Goal: Information Seeking & Learning: Find specific fact

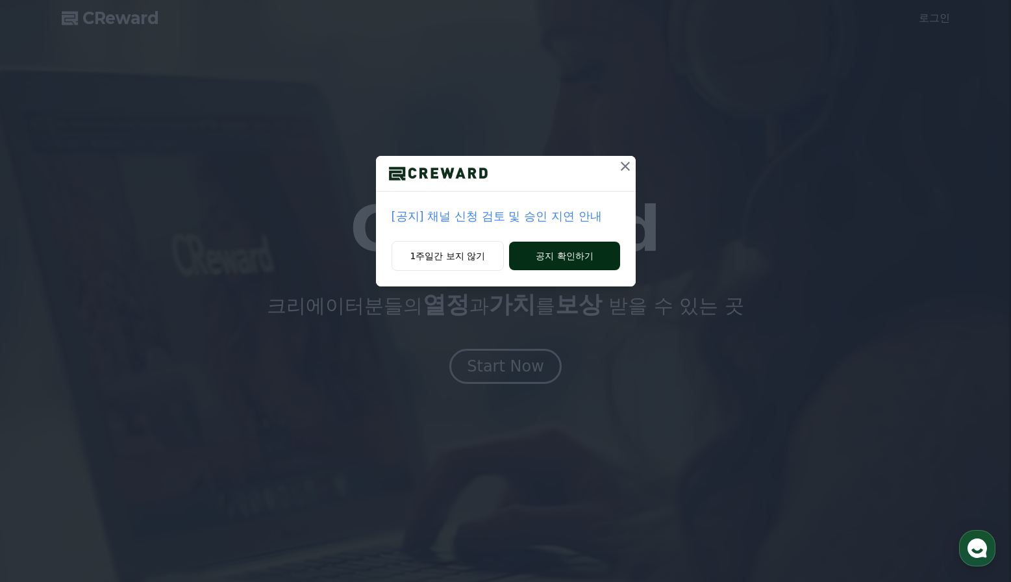
click at [568, 257] on button "공지 확인하기" at bounding box center [564, 256] width 110 height 29
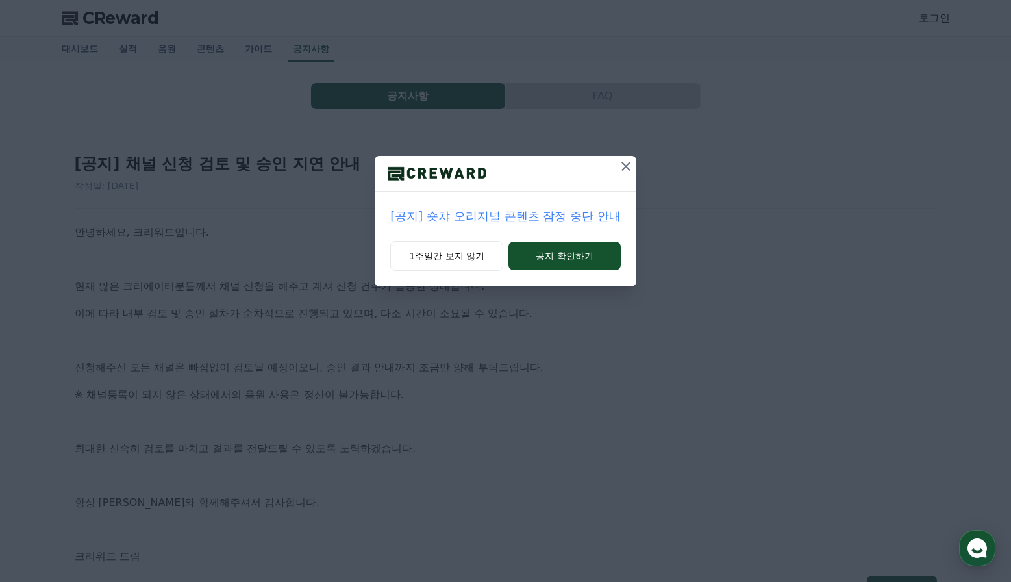
click at [487, 218] on p "[공지] 숏챠 오리지널 콘텐츠 잠정 중단 안내" at bounding box center [505, 216] width 230 height 18
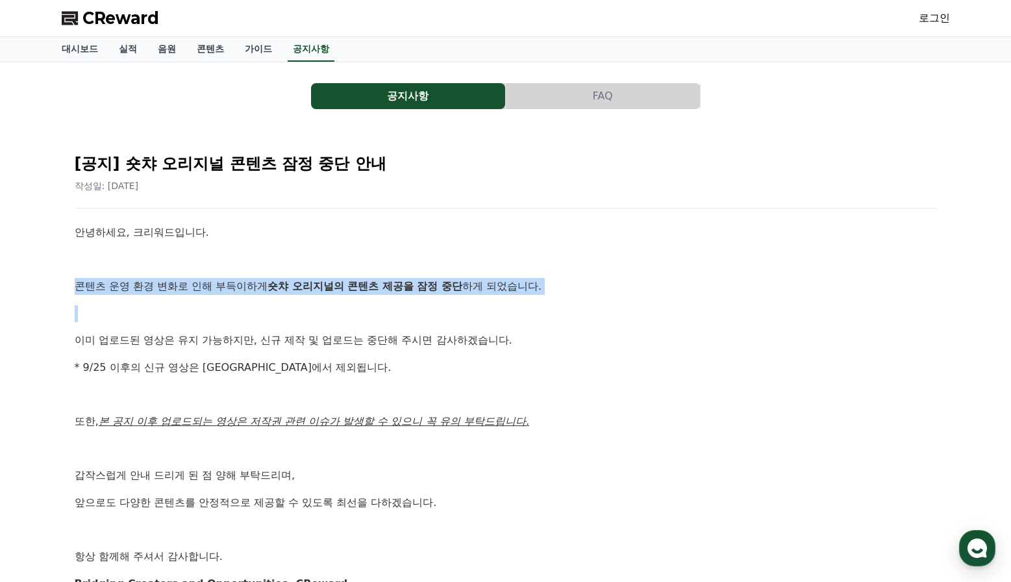
drag, startPoint x: 277, startPoint y: 269, endPoint x: 350, endPoint y: 299, distance: 79.5
click at [350, 299] on div "안녕하세요, 크리워드입니다. 콘텐츠 운영 환경 변화로 인해 부득이하게 숏챠 오리지널의 콘텐츠 제공을 잠정 중단 하게 되었습니다. 이미 업로드된…" at bounding box center [506, 408] width 863 height 368
drag, startPoint x: 244, startPoint y: 285, endPoint x: 409, endPoint y: 288, distance: 165.0
click at [409, 288] on p "콘텐츠 운영 환경 변화로 인해 부득이하게 숏챠 오리지널의 콘텐츠 제공을 잠정 중단 하게 되었습니다." at bounding box center [506, 286] width 863 height 17
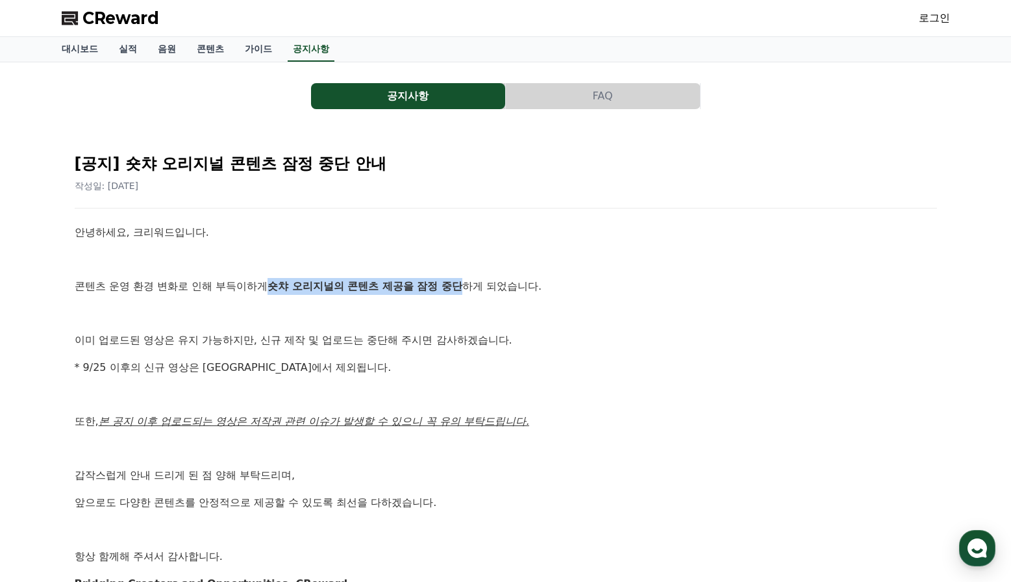
copy strong "숏챠 오리지널의 콘텐츠 제공을 잠정 중단"
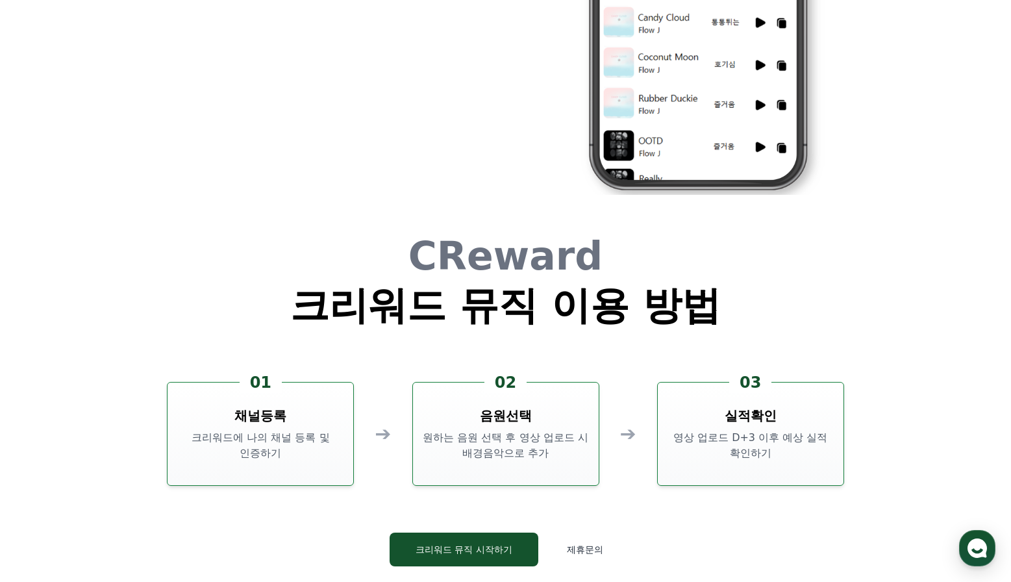
scroll to position [3519, 0]
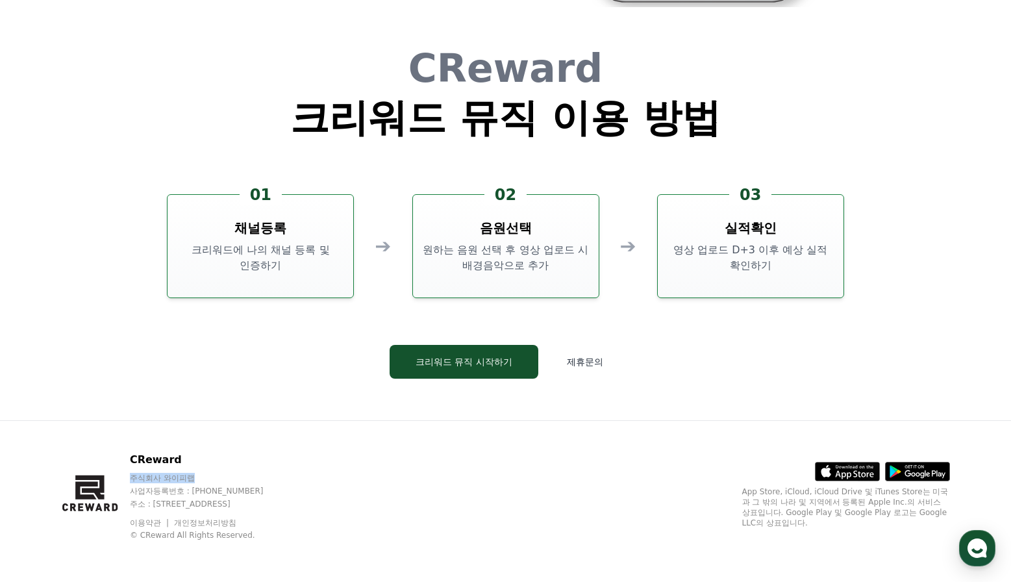
drag, startPoint x: 136, startPoint y: 476, endPoint x: 293, endPoint y: 477, distance: 156.6
click at [288, 477] on p "주식회사 와이피랩" at bounding box center [209, 478] width 158 height 10
copy p "주식회사 와이피랩"
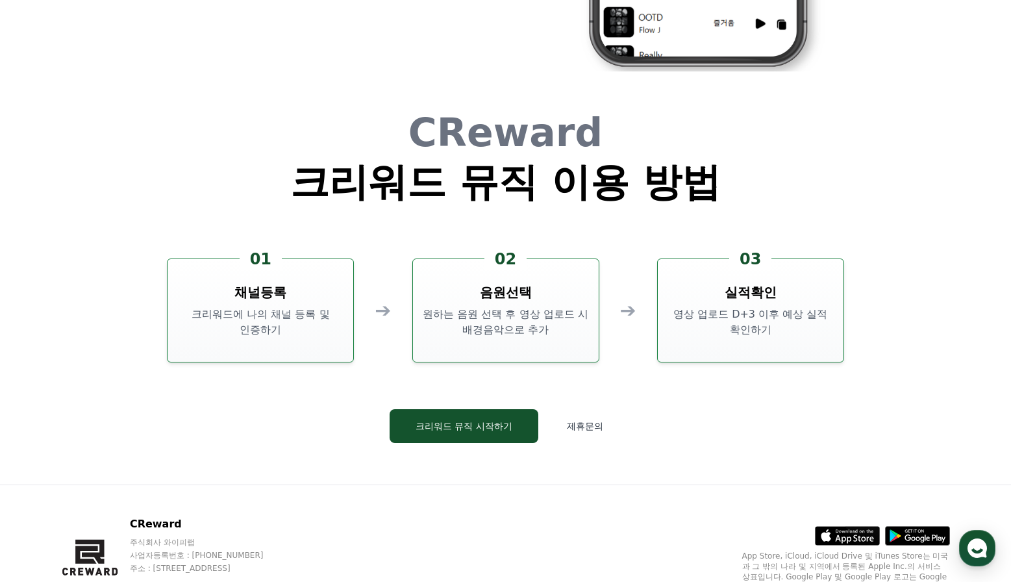
scroll to position [3519, 0]
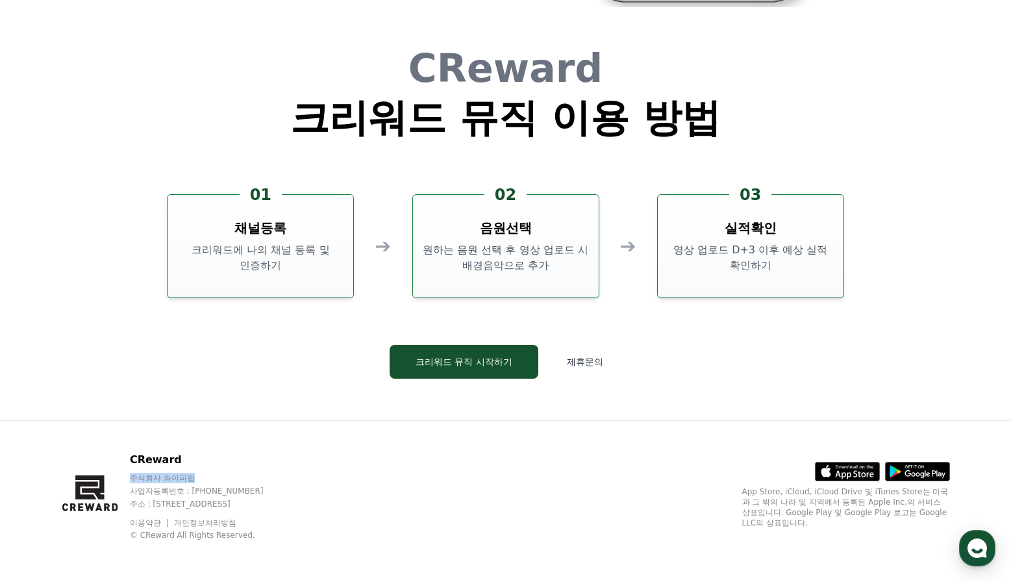
drag, startPoint x: 134, startPoint y: 479, endPoint x: 242, endPoint y: 483, distance: 108.6
click at [242, 483] on div "주식회사 와이피랩 사업자등록번호 : 655-81-03655 주소 : 경기도 김포시 양촌읍 양곡로 495, 3층 305-비이16호" at bounding box center [209, 491] width 158 height 36
copy p "주식회사 와이피랩"
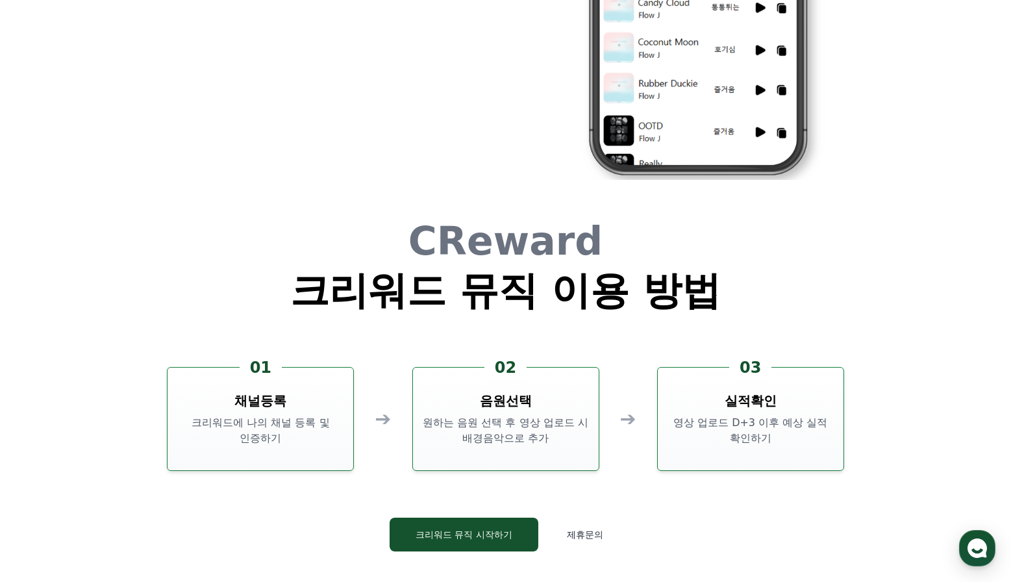
scroll to position [3519, 0]
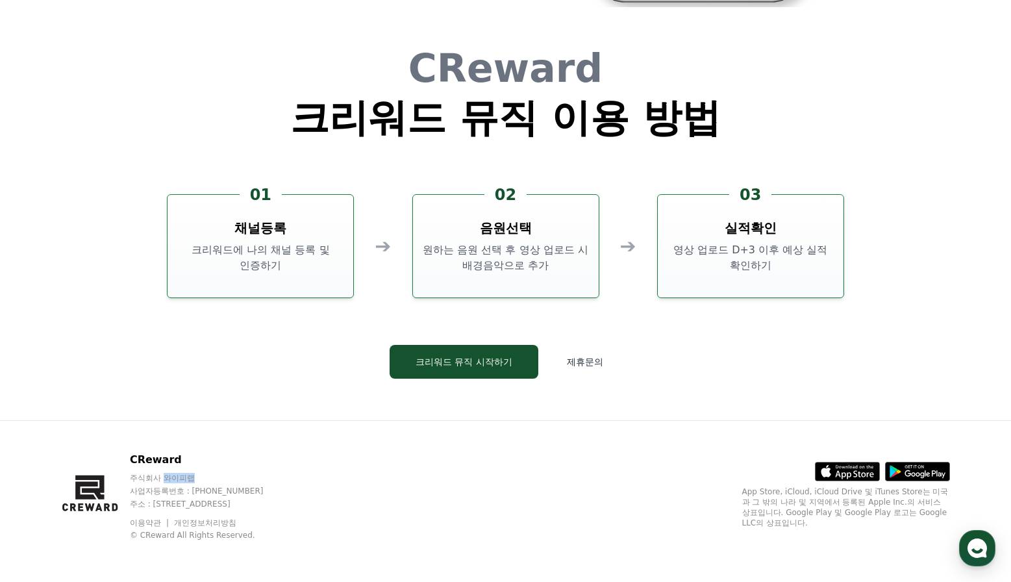
drag, startPoint x: 162, startPoint y: 477, endPoint x: 238, endPoint y: 477, distance: 75.4
click at [238, 477] on p "주식회사 와이피랩" at bounding box center [209, 478] width 158 height 10
copy p "와이피랩"
drag, startPoint x: 129, startPoint y: 458, endPoint x: 201, endPoint y: 459, distance: 72.8
click at [201, 459] on div "CReward 주식회사 와이피랩 사업자등록번호 : 655-81-03655 주소 : 경기도 김포시 양촌읍 양곡로 495, 3층 305-비이16호…" at bounding box center [175, 496] width 227 height 88
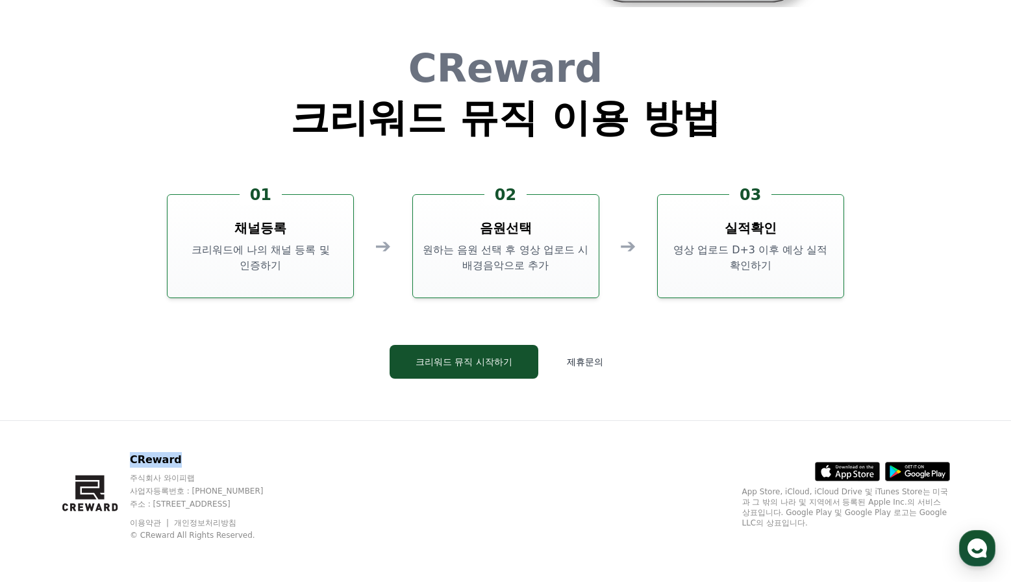
copy p "CReward"
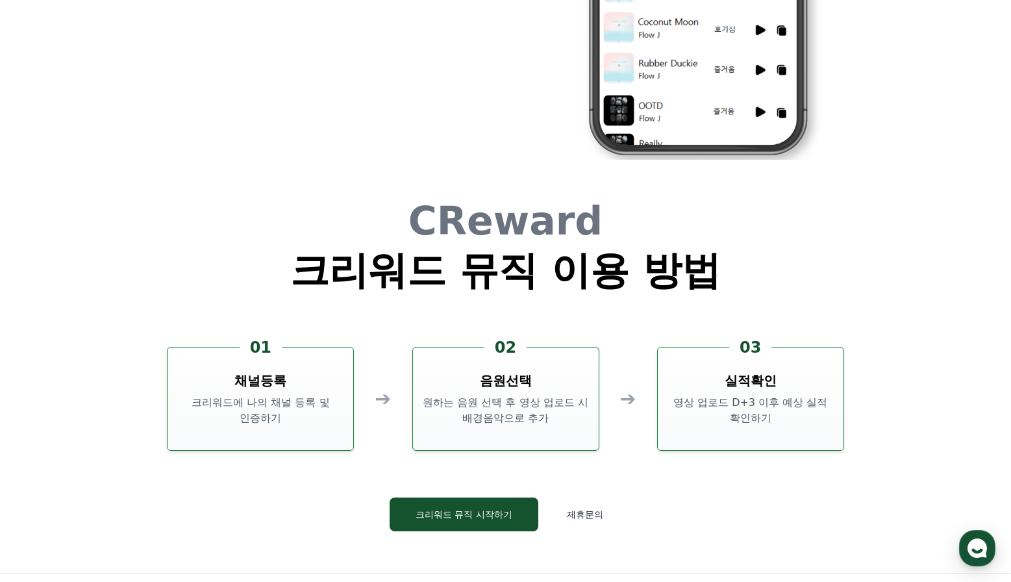
scroll to position [3273, 0]
